Goal: Check status: Check status

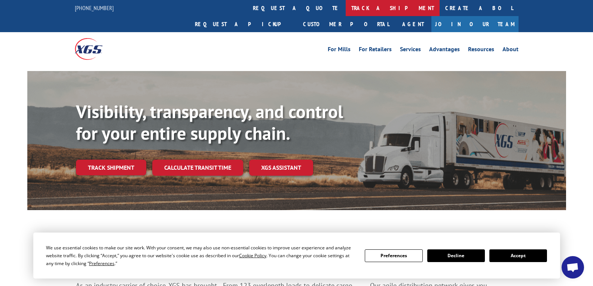
click at [346, 7] on link "track a shipment" at bounding box center [393, 8] width 94 height 16
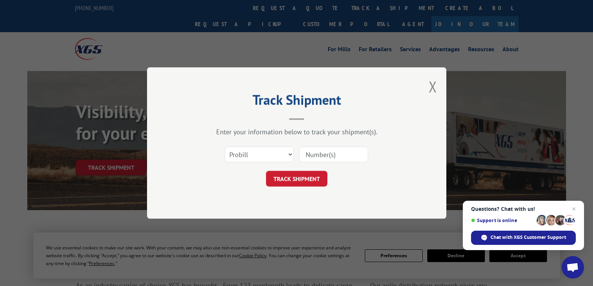
paste input "174-96953"
type input "174-96953"
click at [306, 182] on button "TRACK SHIPMENT" at bounding box center [296, 179] width 61 height 16
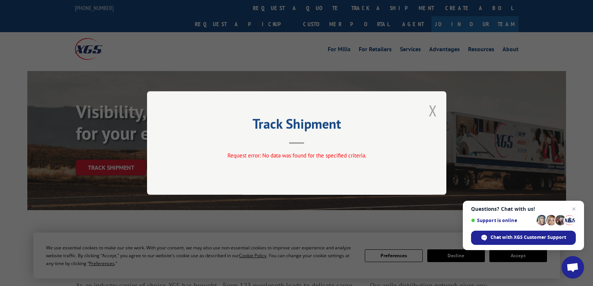
click at [431, 108] on button "Close modal" at bounding box center [433, 111] width 8 height 20
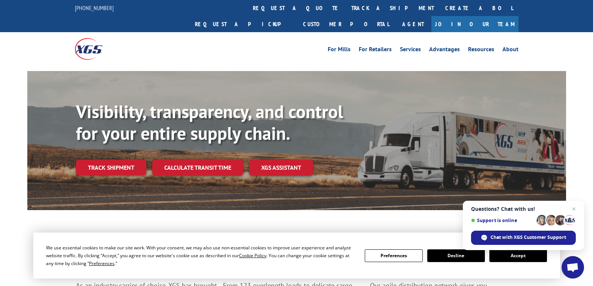
click at [518, 253] on button "Accept" at bounding box center [518, 255] width 58 height 13
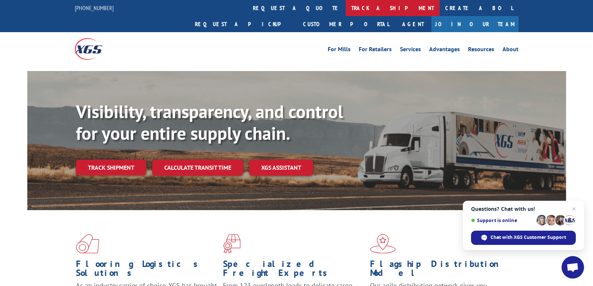
click at [346, 8] on link "track a shipment" at bounding box center [393, 8] width 94 height 16
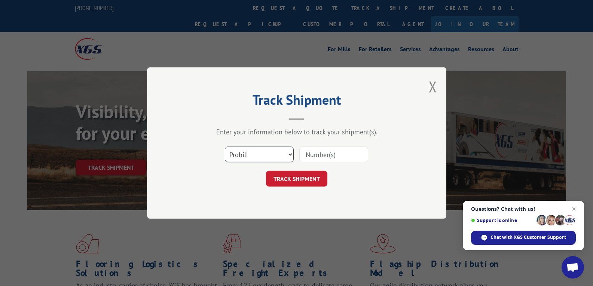
click at [255, 155] on select "Select category... Probill BOL PO" at bounding box center [259, 155] width 69 height 16
select select "bol"
click at [225, 147] on select "Select category... Probill BOL PO" at bounding box center [259, 155] width 69 height 16
paste input "174-96953"
type input "174-96953"
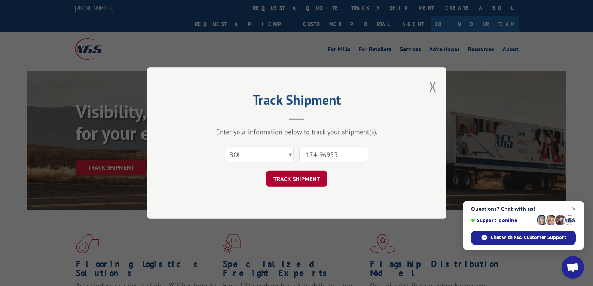
click at [307, 177] on button "TRACK SHIPMENT" at bounding box center [296, 179] width 61 height 16
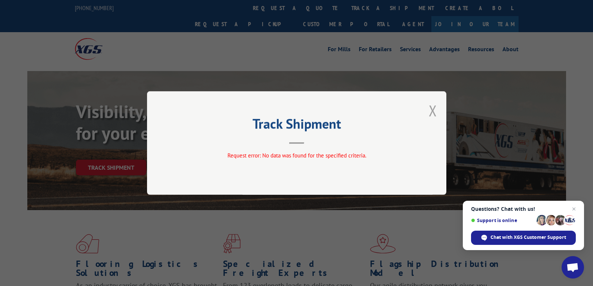
click at [434, 113] on button "Close modal" at bounding box center [433, 111] width 8 height 20
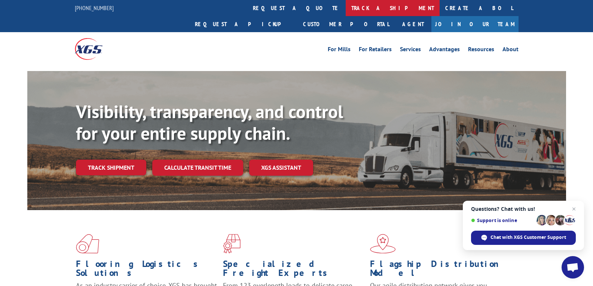
click at [346, 10] on link "track a shipment" at bounding box center [393, 8] width 94 height 16
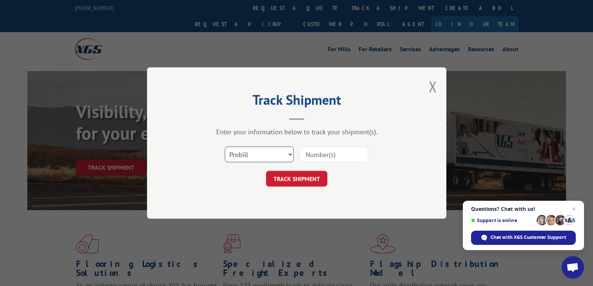
click at [252, 157] on select "Select category... Probill BOL PO" at bounding box center [259, 155] width 69 height 16
click at [225, 147] on select "Select category... Probill BOL PO" at bounding box center [259, 155] width 69 height 16
paste input "174-96953"
click at [321, 153] on input "174-96953" at bounding box center [333, 155] width 69 height 16
type input "17496953"
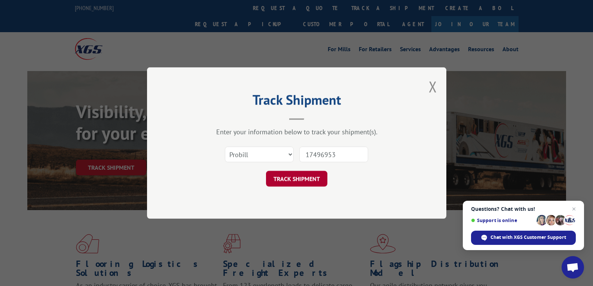
click at [315, 178] on button "TRACK SHIPMENT" at bounding box center [296, 179] width 61 height 16
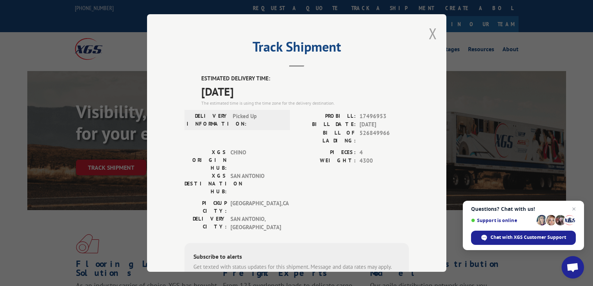
click at [430, 32] on button "Close modal" at bounding box center [433, 34] width 8 height 20
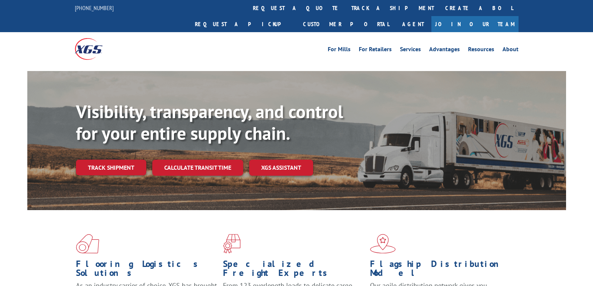
click at [346, 6] on link "track a shipment" at bounding box center [393, 8] width 94 height 16
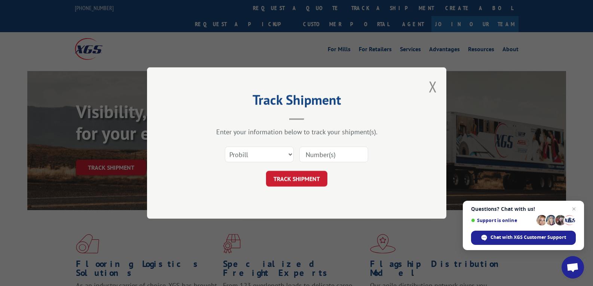
paste input "174-96953"
click at [320, 153] on input "174-96953" at bounding box center [333, 155] width 69 height 16
type input "17496953"
click at [311, 181] on button "TRACK SHIPMENT" at bounding box center [296, 179] width 61 height 16
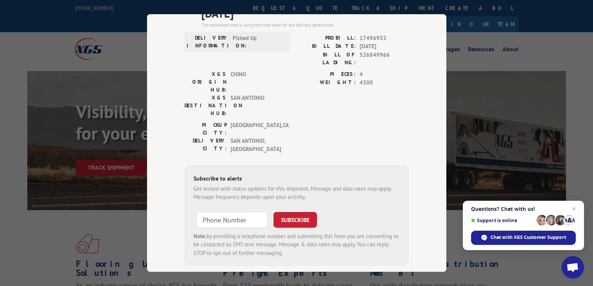
scroll to position [79, 0]
